Goal: Task Accomplishment & Management: Use online tool/utility

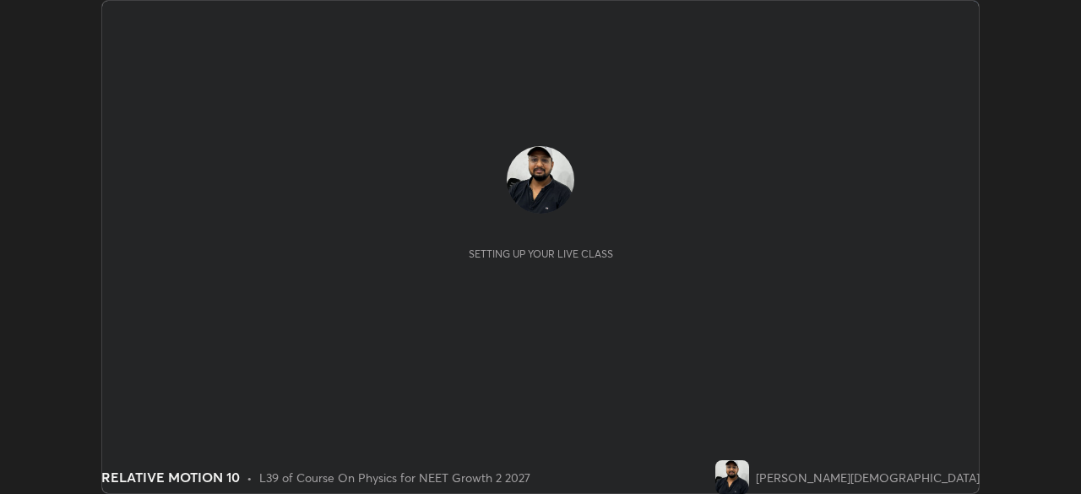
scroll to position [494, 1081]
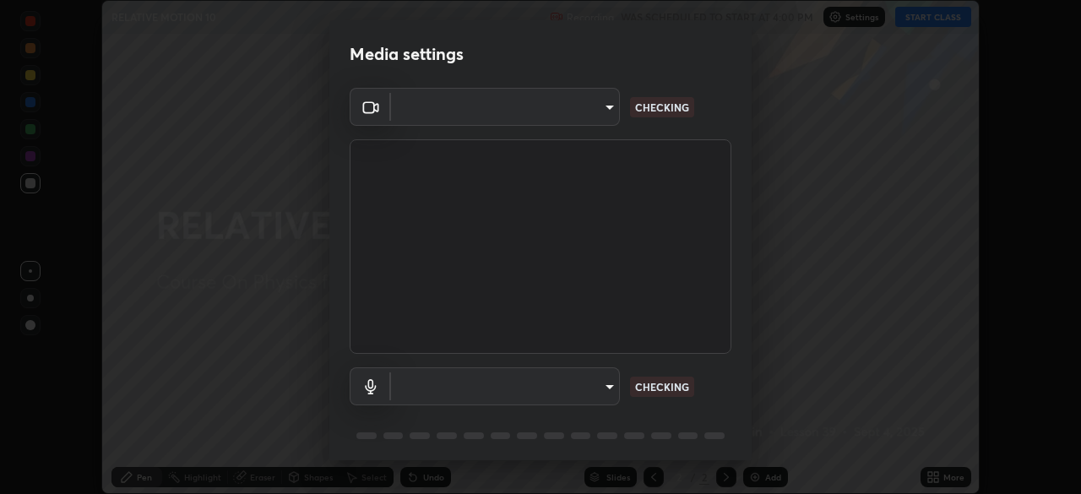
type input "8428e2be8a3e3f13974341e33778a08111258fb38798500ded61d344a6a8a77e"
click at [566, 388] on body "Erase all RELATIVE MOTION 10 Recording WAS SCHEDULED TO START AT 4:00 PM Settin…" at bounding box center [540, 247] width 1081 height 494
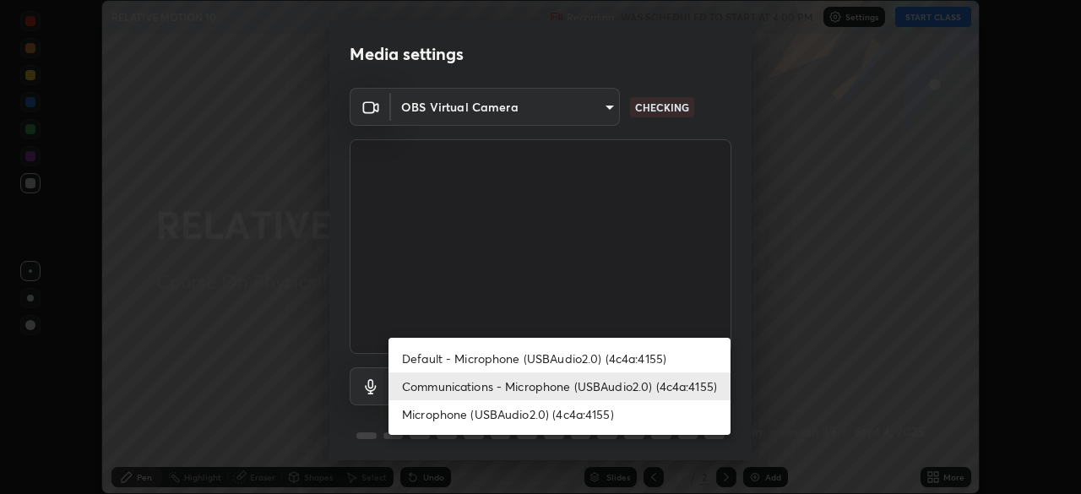
click at [583, 357] on li "Default - Microphone (USBAudio2.0) (4c4a:4155)" at bounding box center [559, 359] width 342 height 28
type input "default"
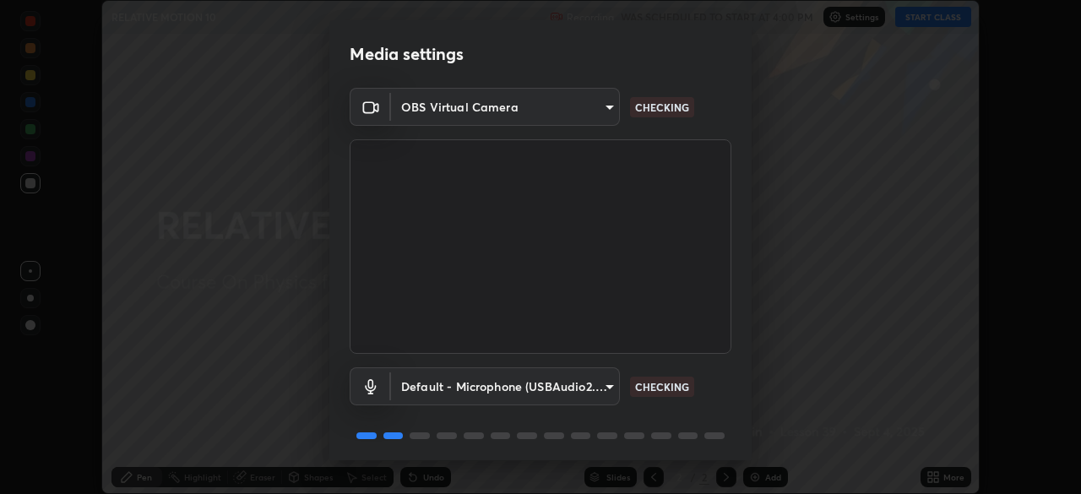
scroll to position [60, 0]
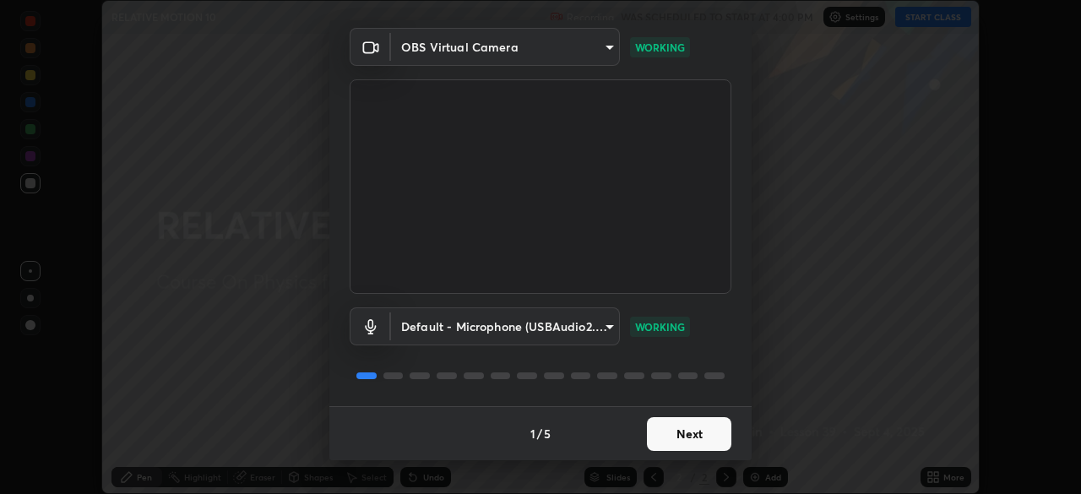
click at [678, 438] on button "Next" at bounding box center [689, 434] width 84 height 34
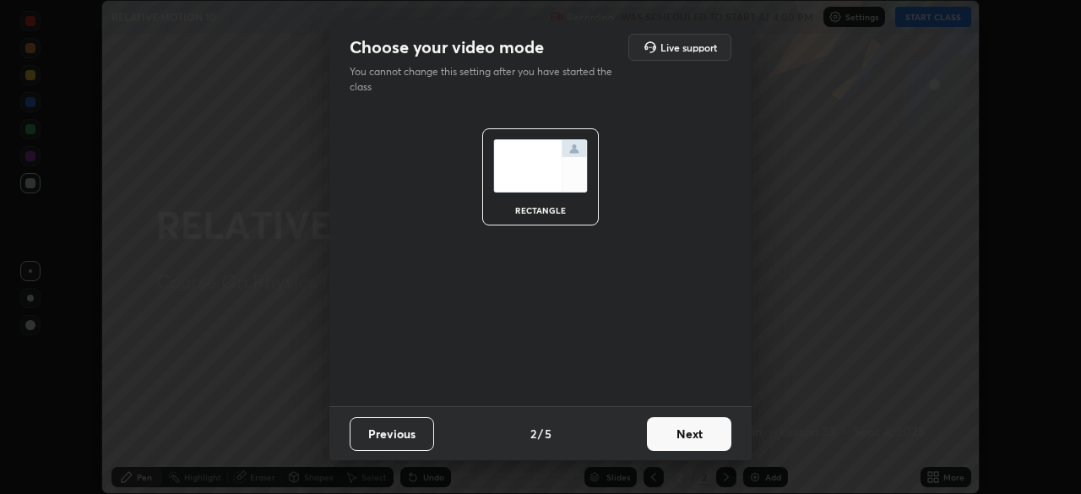
scroll to position [0, 0]
click at [691, 434] on button "Next" at bounding box center [689, 434] width 84 height 34
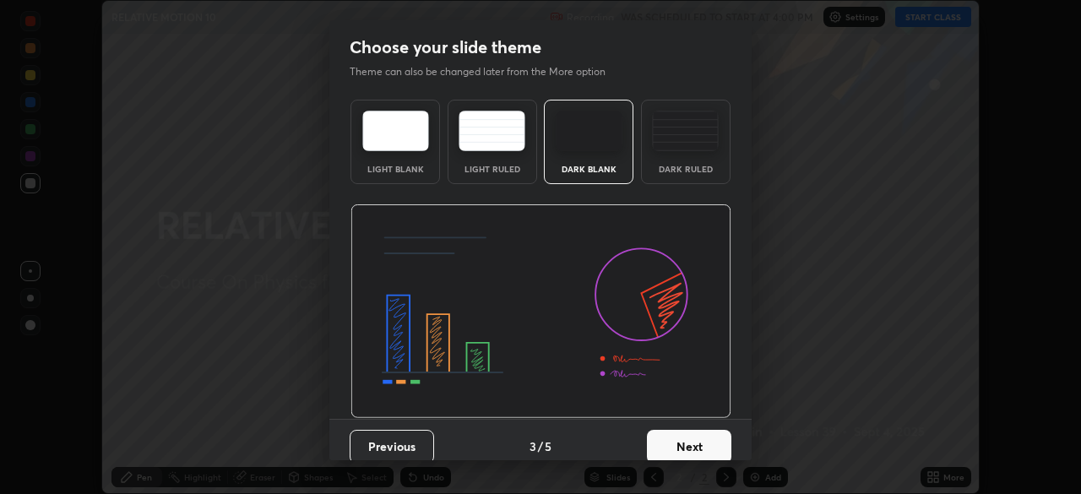
click at [689, 149] on img at bounding box center [685, 131] width 67 height 41
click at [689, 441] on button "Next" at bounding box center [689, 447] width 84 height 34
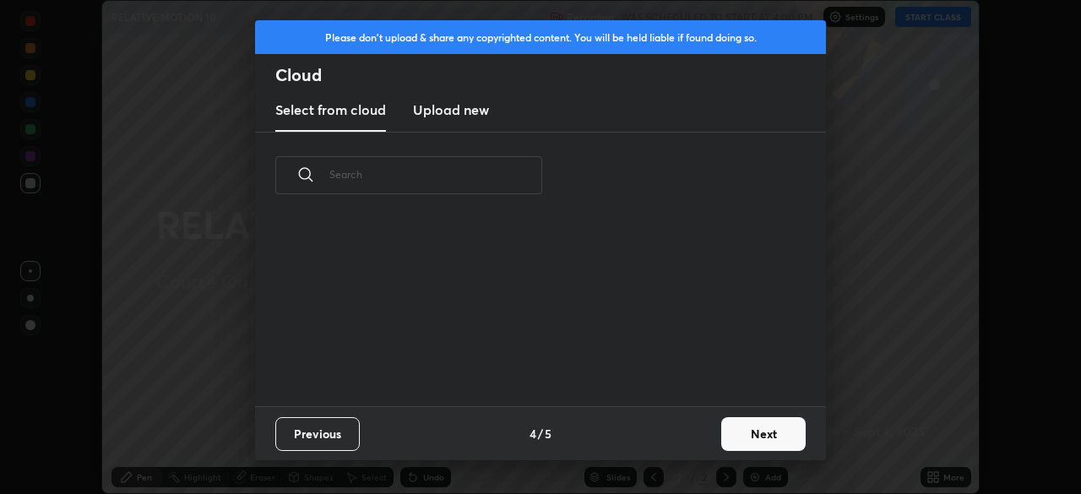
click at [730, 431] on button "Next" at bounding box center [763, 434] width 84 height 34
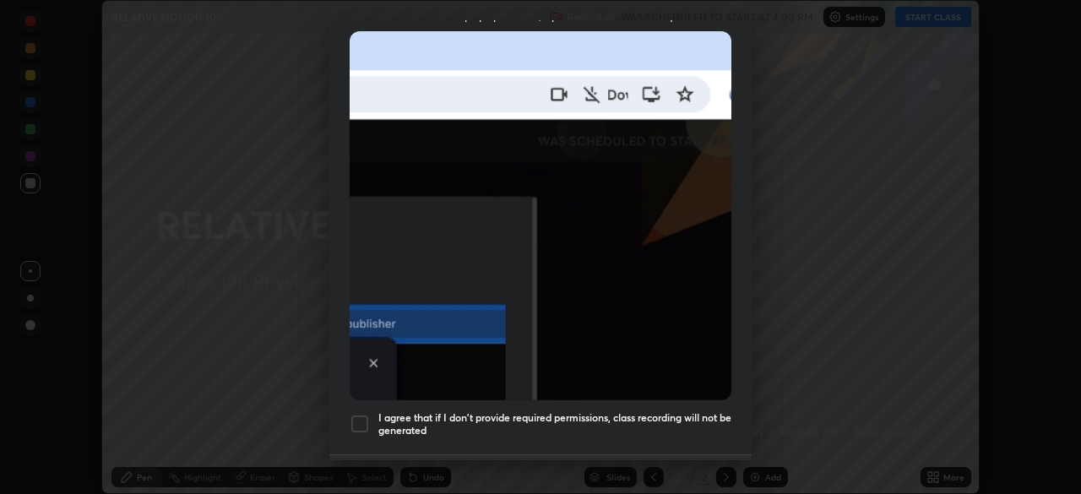
scroll to position [404, 0]
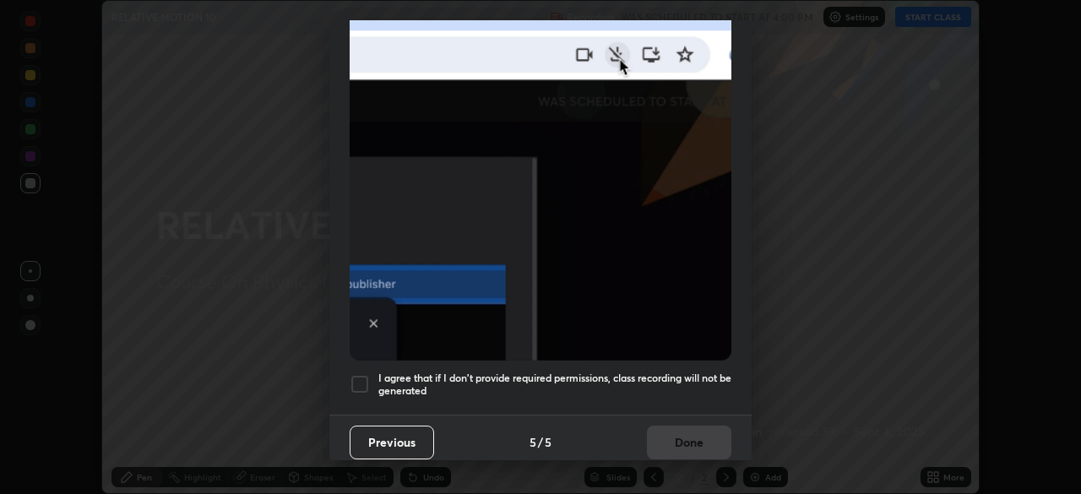
click at [592, 383] on h5 "I agree that if I don't provide required permissions, class recording will not …" at bounding box center [554, 385] width 353 height 26
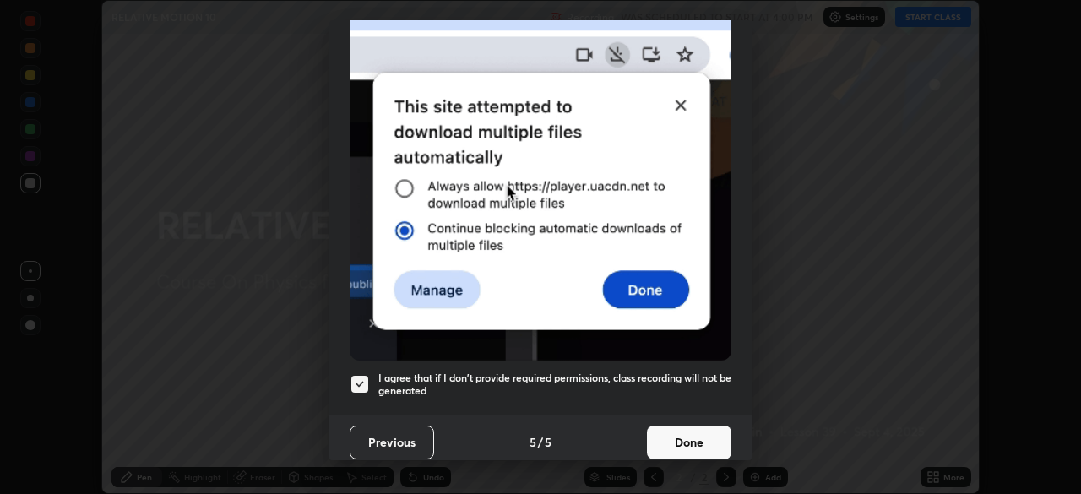
click at [686, 442] on button "Done" at bounding box center [689, 443] width 84 height 34
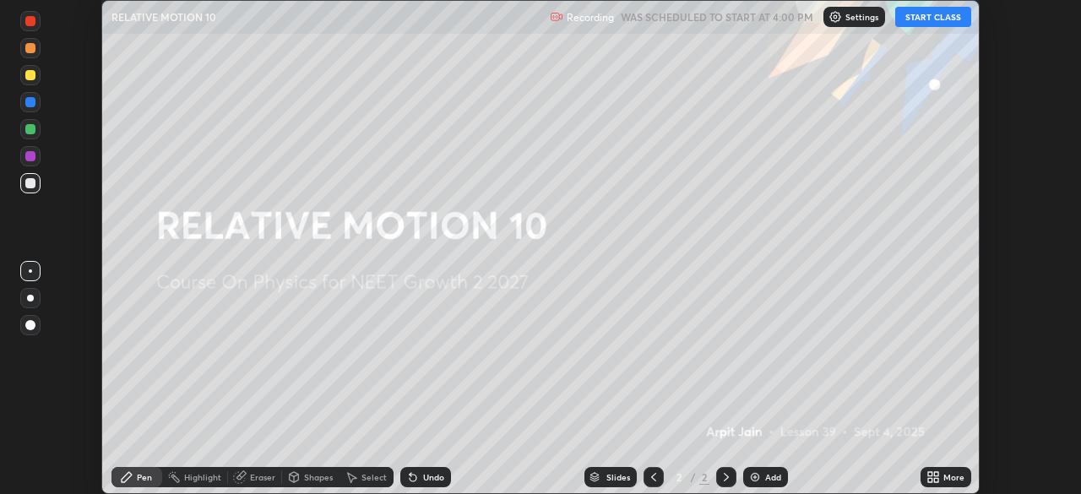
click at [915, 19] on button "START CLASS" at bounding box center [933, 17] width 76 height 20
click at [759, 479] on img at bounding box center [755, 477] width 14 height 14
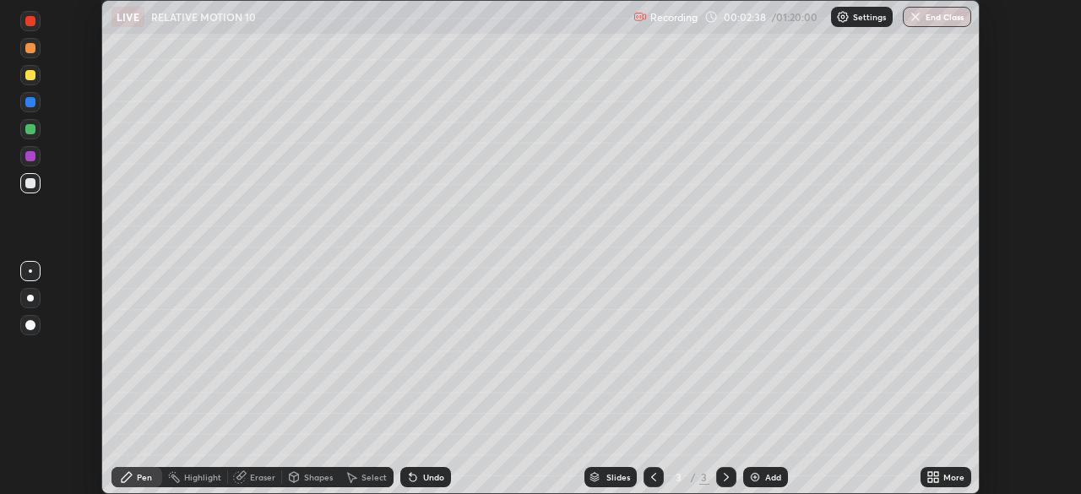
click at [411, 479] on icon at bounding box center [413, 478] width 7 height 7
click at [406, 483] on icon at bounding box center [413, 477] width 14 height 14
click at [405, 484] on div "Undo" at bounding box center [425, 477] width 51 height 20
click at [402, 486] on div "Undo" at bounding box center [425, 477] width 51 height 20
click at [406, 483] on icon at bounding box center [413, 477] width 14 height 14
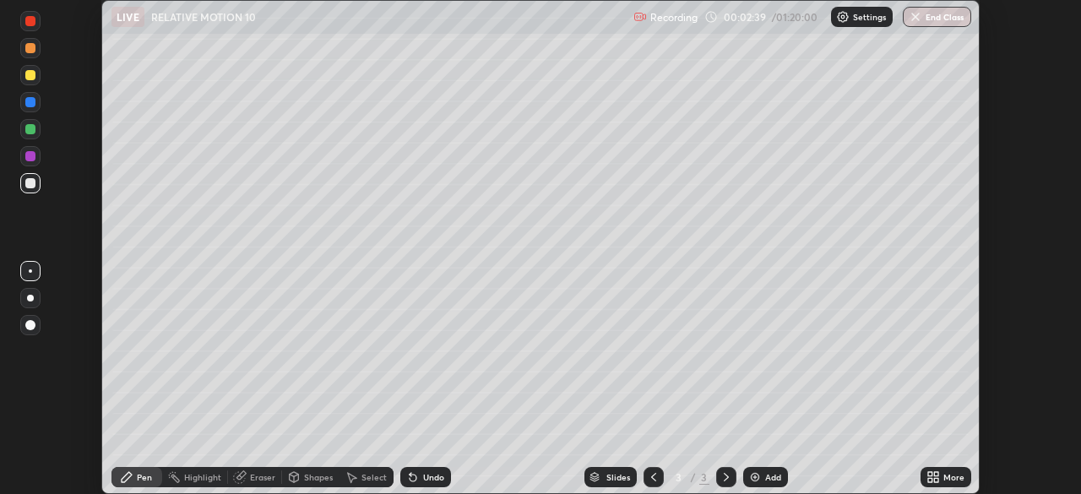
click at [403, 484] on div "Undo" at bounding box center [425, 477] width 51 height 20
click at [403, 483] on div "Undo" at bounding box center [425, 477] width 51 height 20
click at [30, 75] on div at bounding box center [30, 75] width 10 height 10
click at [32, 104] on div at bounding box center [30, 102] width 10 height 10
click at [27, 187] on div at bounding box center [30, 183] width 20 height 20
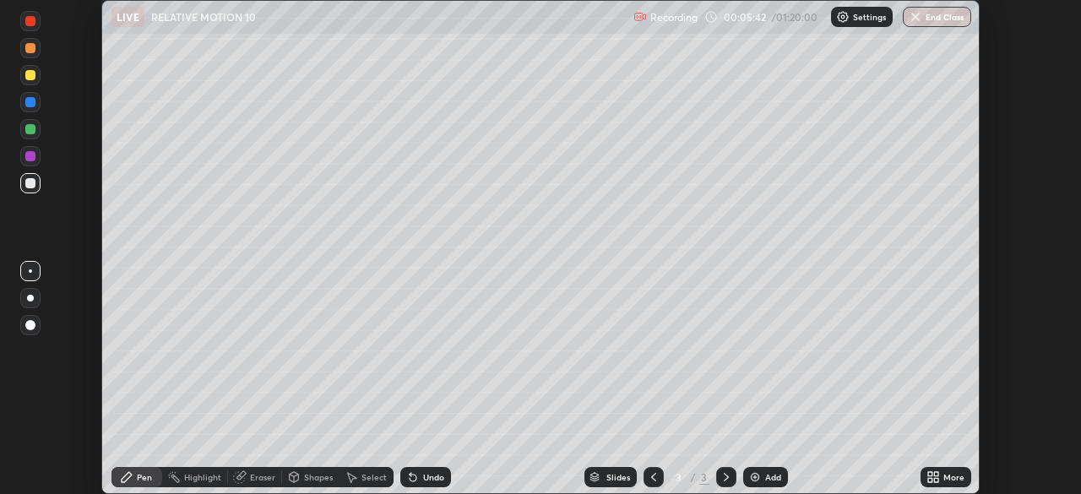
click at [30, 298] on div at bounding box center [30, 298] width 7 height 7
click at [29, 75] on div at bounding box center [30, 75] width 10 height 10
click at [756, 481] on img at bounding box center [755, 477] width 14 height 14
click at [28, 76] on div at bounding box center [30, 75] width 10 height 10
click at [30, 187] on div at bounding box center [30, 183] width 10 height 10
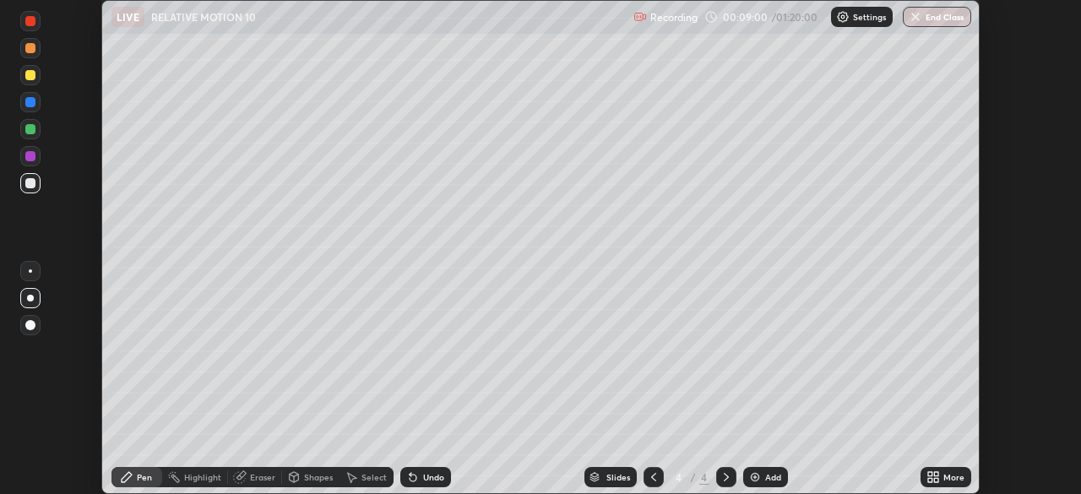
click at [248, 480] on div "Eraser" at bounding box center [255, 477] width 54 height 20
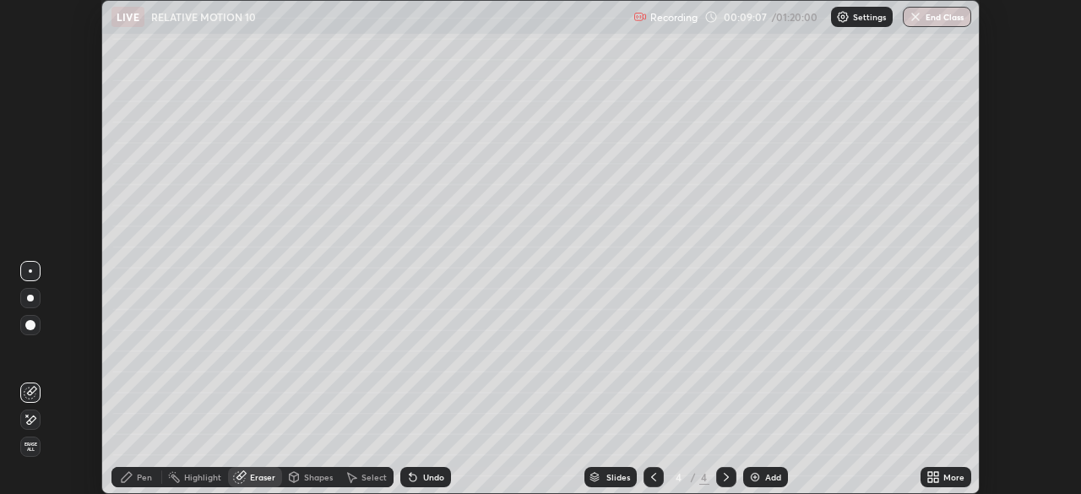
click at [140, 476] on div "Pen" at bounding box center [144, 477] width 15 height 8
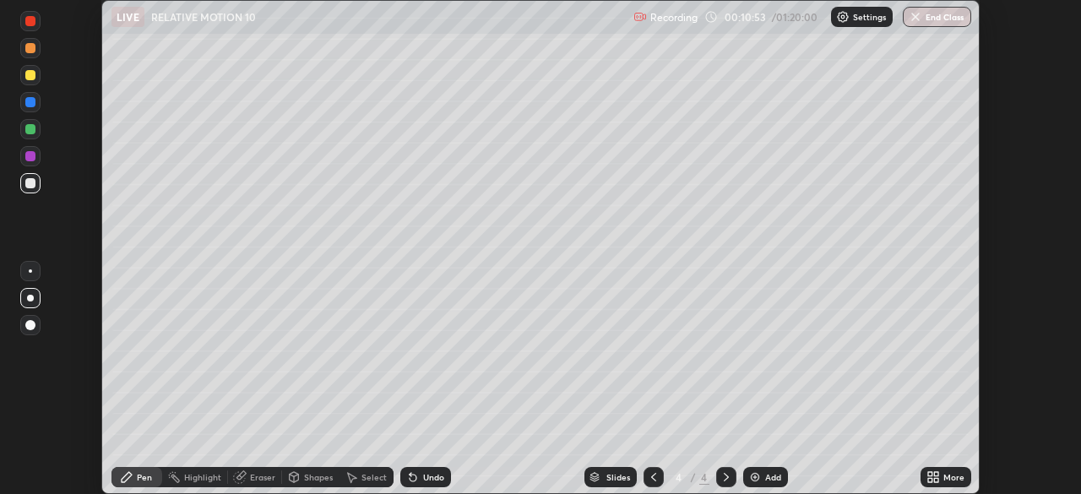
click at [33, 74] on div at bounding box center [30, 75] width 10 height 10
click at [30, 105] on div at bounding box center [30, 102] width 10 height 10
click at [754, 475] on img at bounding box center [755, 477] width 14 height 14
click at [27, 187] on div at bounding box center [30, 183] width 10 height 10
click at [31, 76] on div at bounding box center [30, 75] width 10 height 10
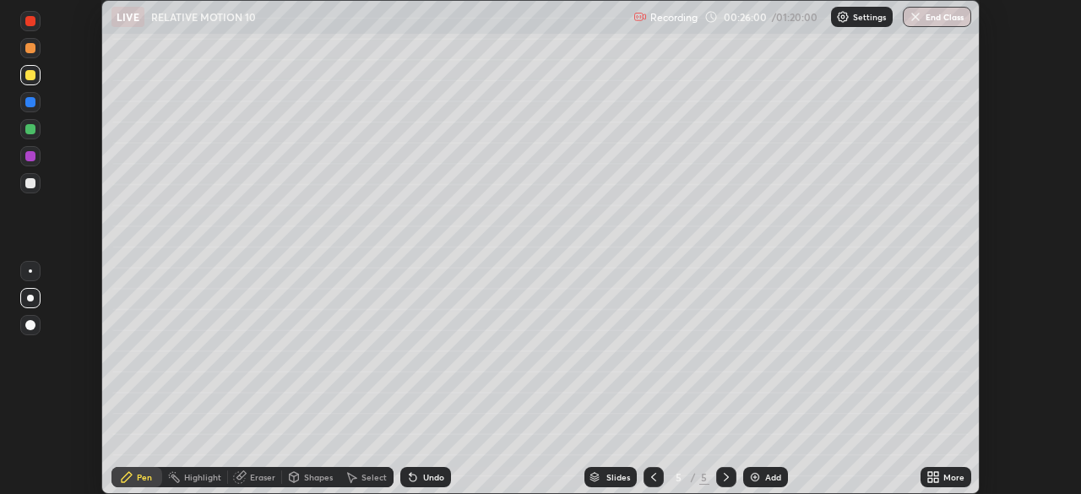
click at [30, 271] on div at bounding box center [30, 270] width 3 height 3
click at [252, 461] on div "Eraser" at bounding box center [255, 477] width 54 height 34
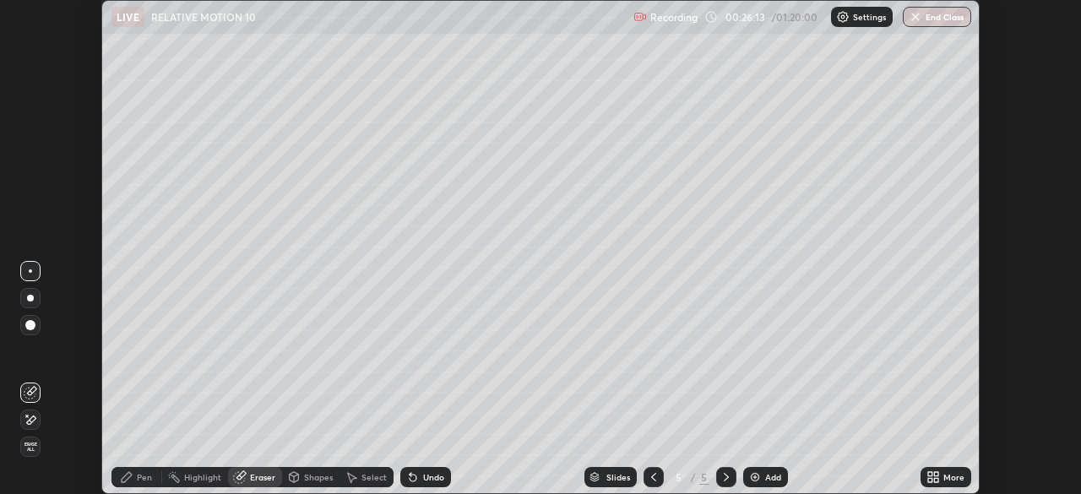
click at [130, 479] on icon at bounding box center [127, 477] width 14 height 14
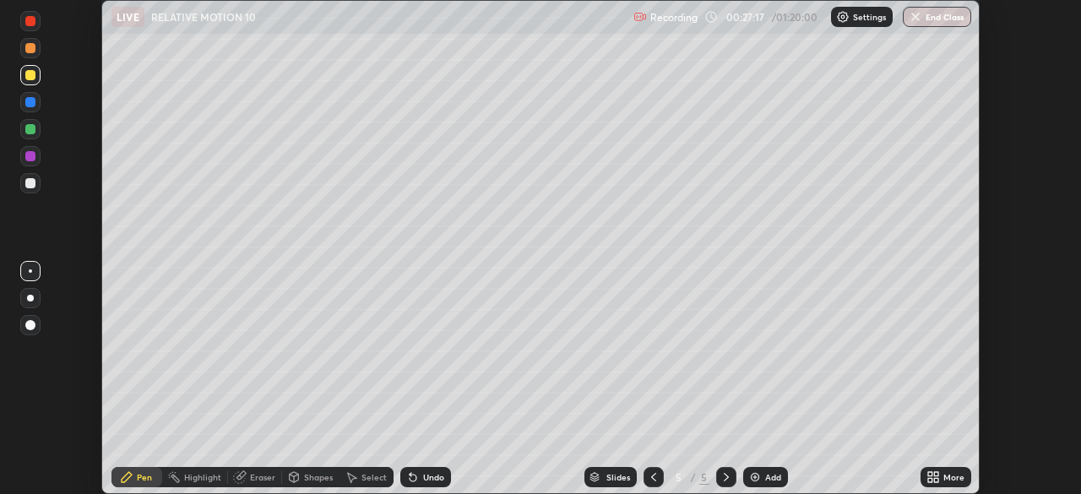
click at [760, 475] on img at bounding box center [755, 477] width 14 height 14
click at [35, 181] on div at bounding box center [30, 183] width 10 height 10
click at [32, 77] on div at bounding box center [30, 75] width 10 height 10
click at [30, 184] on div at bounding box center [30, 183] width 10 height 10
click at [979, 403] on div "Setting up your live class" at bounding box center [540, 247] width 878 height 494
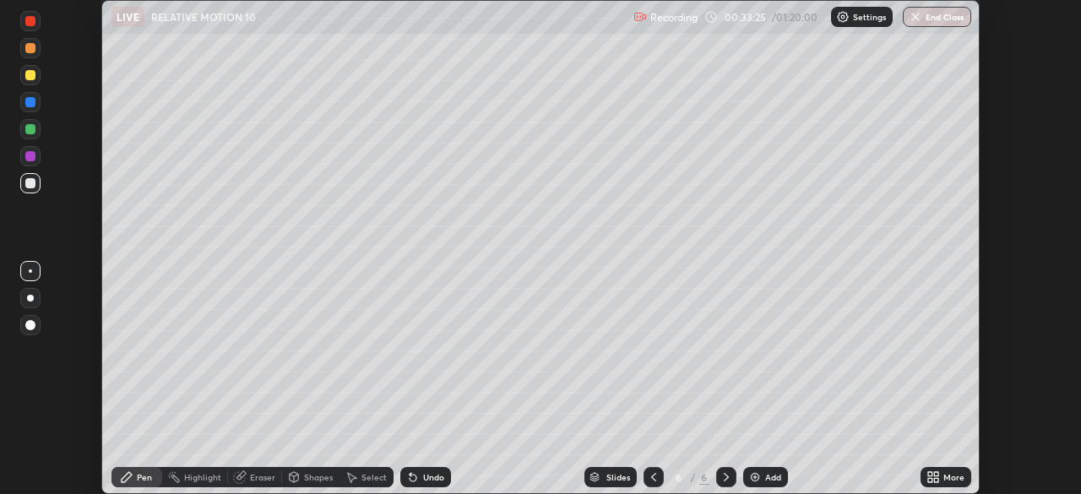
click at [759, 476] on img at bounding box center [755, 477] width 14 height 14
click at [33, 79] on div at bounding box center [30, 75] width 10 height 10
click at [28, 108] on div at bounding box center [30, 102] width 20 height 20
click at [31, 182] on div at bounding box center [30, 183] width 10 height 10
click at [410, 479] on icon at bounding box center [413, 478] width 7 height 7
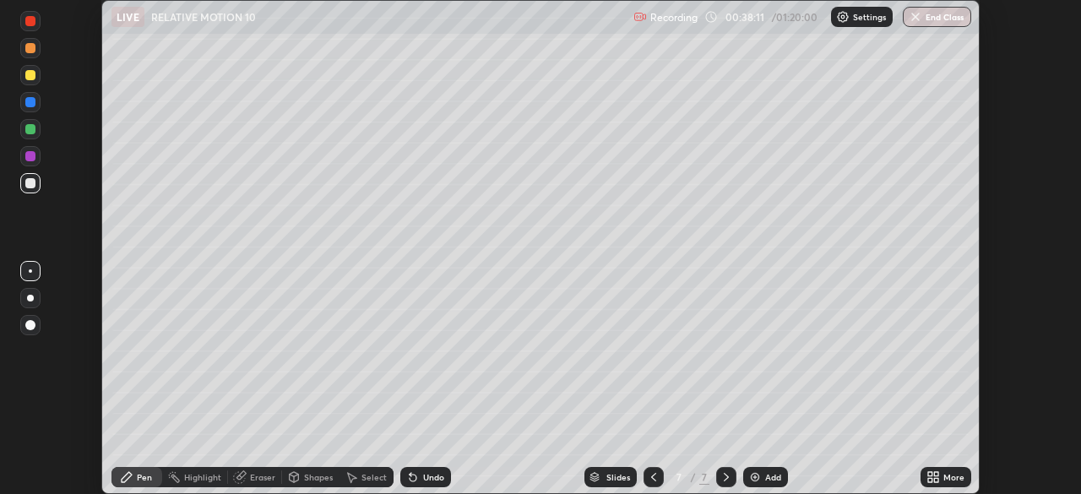
click at [410, 483] on icon at bounding box center [413, 477] width 14 height 14
click at [409, 484] on div "Undo" at bounding box center [425, 477] width 51 height 20
click at [409, 483] on icon at bounding box center [413, 477] width 14 height 14
click at [408, 486] on div "Undo" at bounding box center [425, 477] width 51 height 20
click at [406, 485] on div "Undo" at bounding box center [425, 477] width 51 height 20
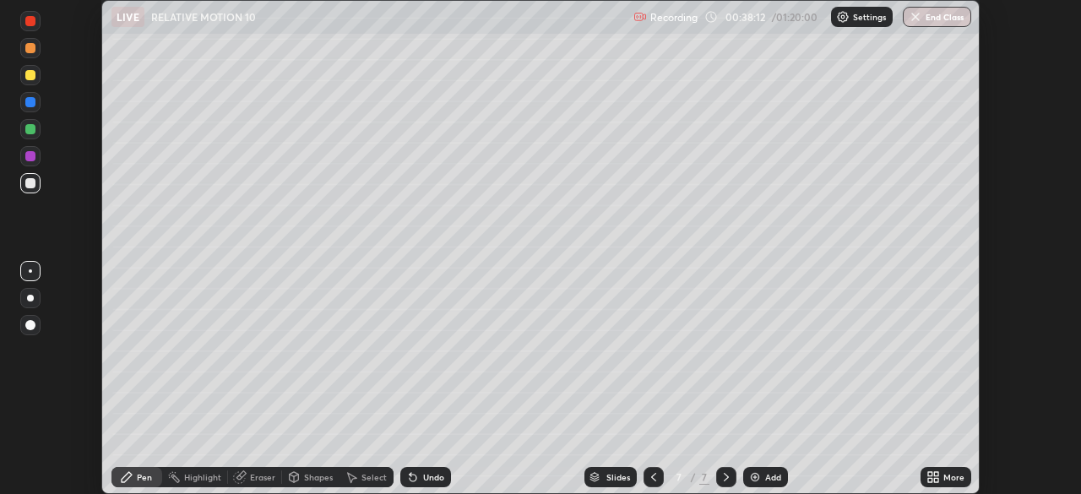
click at [405, 485] on div "Undo" at bounding box center [425, 477] width 51 height 20
click at [405, 486] on div "Undo" at bounding box center [425, 477] width 51 height 20
click at [410, 478] on icon at bounding box center [413, 478] width 7 height 7
click at [138, 482] on div "Pen" at bounding box center [136, 477] width 51 height 20
click at [30, 298] on div at bounding box center [30, 298] width 7 height 7
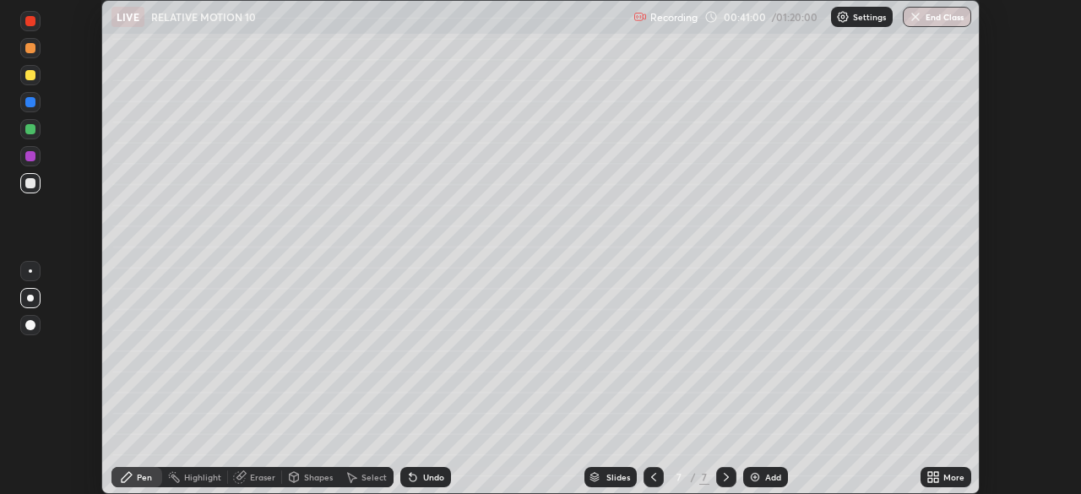
click at [652, 477] on icon at bounding box center [654, 477] width 14 height 14
click at [724, 475] on icon at bounding box center [726, 477] width 14 height 14
click at [759, 484] on div "Add" at bounding box center [765, 477] width 45 height 20
click at [649, 480] on icon at bounding box center [654, 477] width 14 height 14
click at [724, 477] on icon at bounding box center [726, 477] width 14 height 14
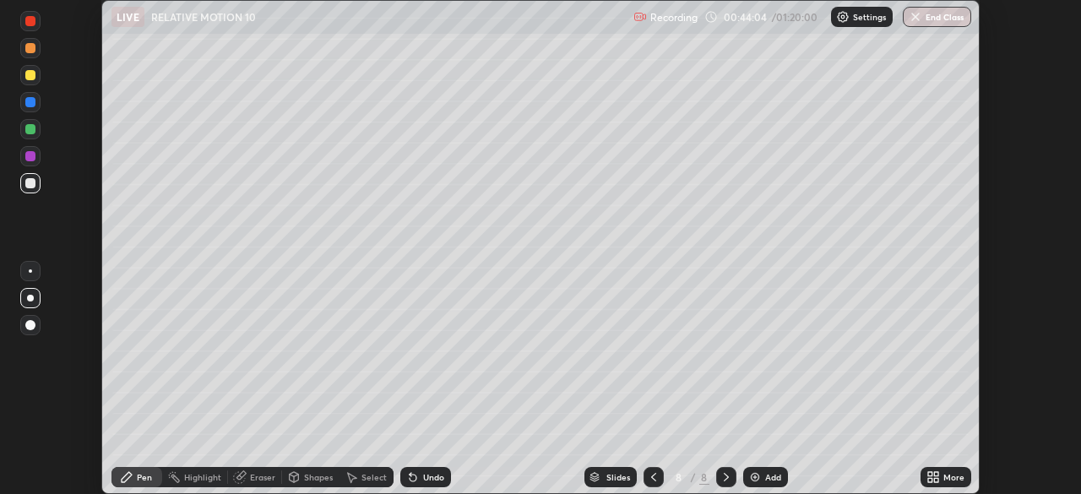
click at [652, 477] on icon at bounding box center [654, 477] width 14 height 14
click at [724, 477] on icon at bounding box center [726, 477] width 14 height 14
click at [762, 475] on div "Add" at bounding box center [765, 477] width 45 height 20
click at [30, 129] on div at bounding box center [30, 129] width 10 height 10
click at [29, 187] on div at bounding box center [30, 183] width 10 height 10
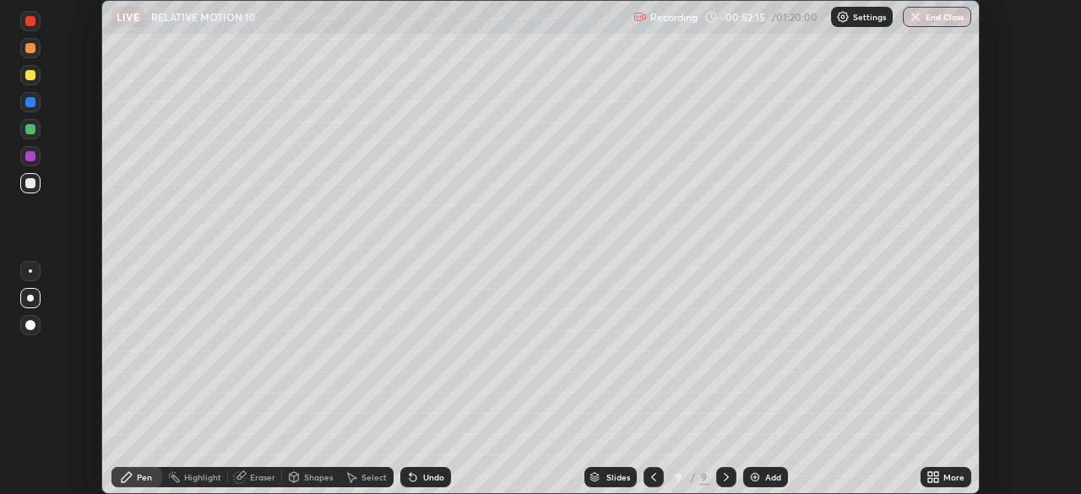
click at [426, 475] on div "Undo" at bounding box center [433, 477] width 21 height 8
click at [423, 479] on div "Undo" at bounding box center [433, 477] width 21 height 8
click at [419, 471] on div "Undo" at bounding box center [425, 477] width 51 height 20
click at [420, 473] on div "Undo" at bounding box center [425, 477] width 51 height 20
click at [29, 133] on div at bounding box center [30, 129] width 10 height 10
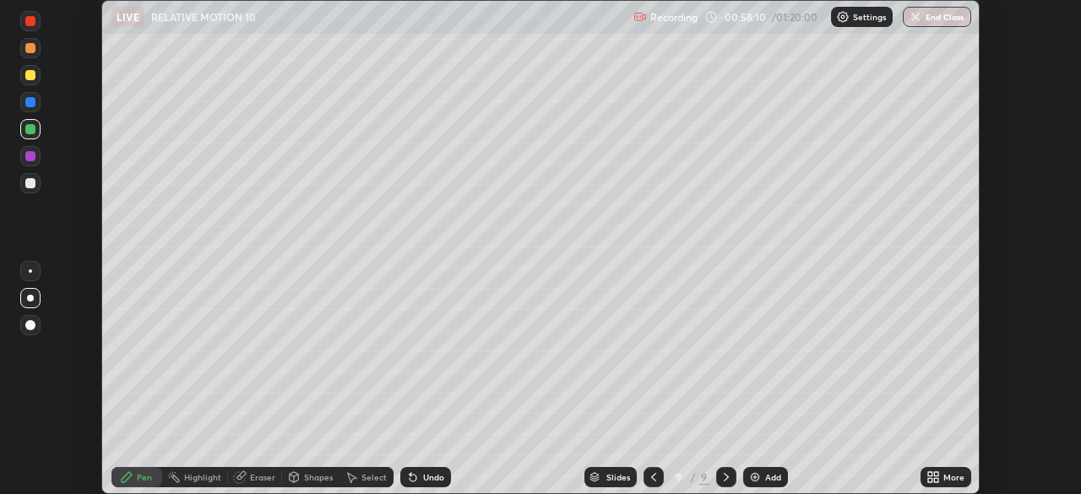
click at [759, 480] on img at bounding box center [755, 477] width 14 height 14
click at [30, 183] on div at bounding box center [30, 183] width 10 height 10
click at [28, 183] on div at bounding box center [30, 183] width 10 height 10
click at [30, 157] on div at bounding box center [30, 156] width 10 height 10
click at [764, 485] on div "Add" at bounding box center [765, 477] width 45 height 20
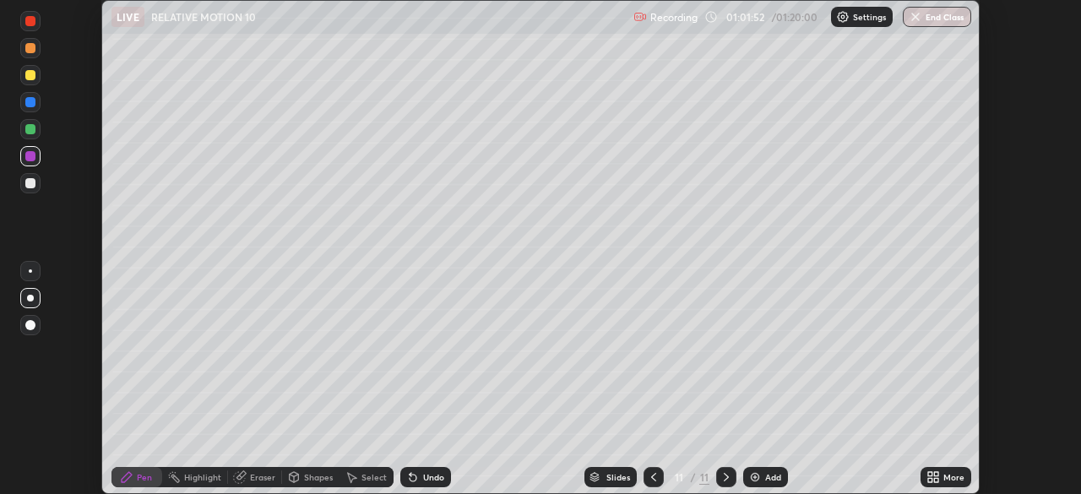
click at [33, 106] on div at bounding box center [30, 102] width 10 height 10
click at [30, 184] on div at bounding box center [30, 183] width 10 height 10
click at [716, 461] on div at bounding box center [726, 477] width 20 height 34
click at [723, 460] on div at bounding box center [726, 477] width 20 height 34
click at [931, 14] on button "End Class" at bounding box center [937, 17] width 68 height 20
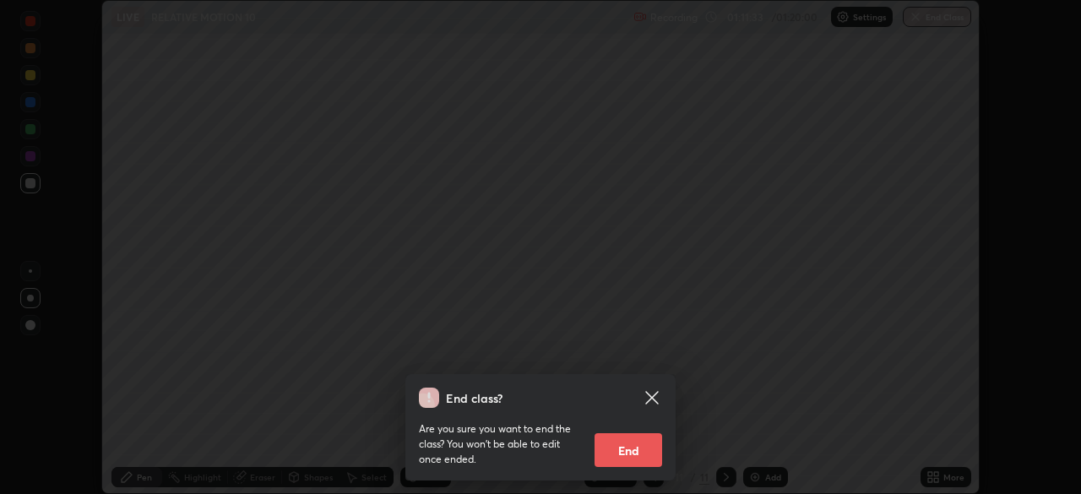
click at [630, 455] on button "End" at bounding box center [628, 450] width 68 height 34
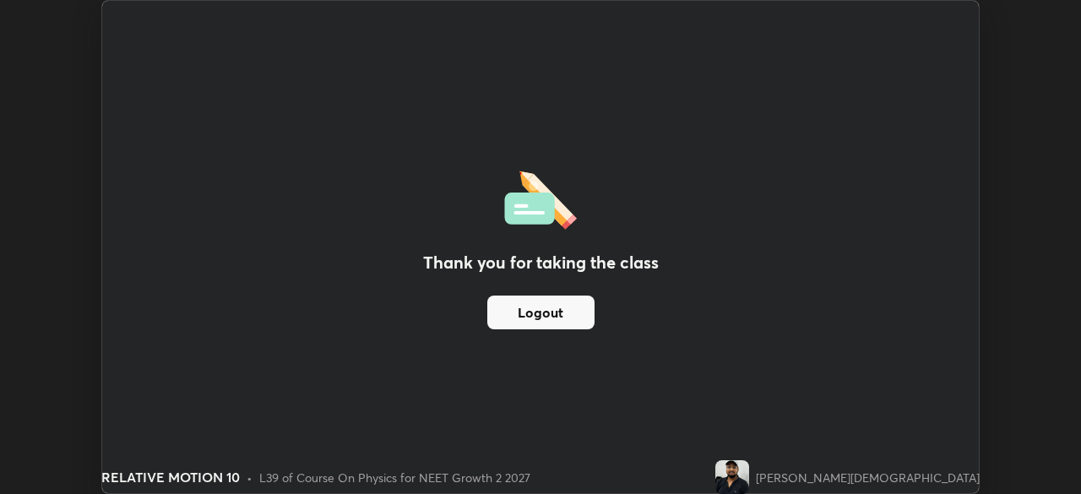
click at [562, 299] on button "Logout" at bounding box center [540, 313] width 107 height 34
